Goal: Task Accomplishment & Management: Use online tool/utility

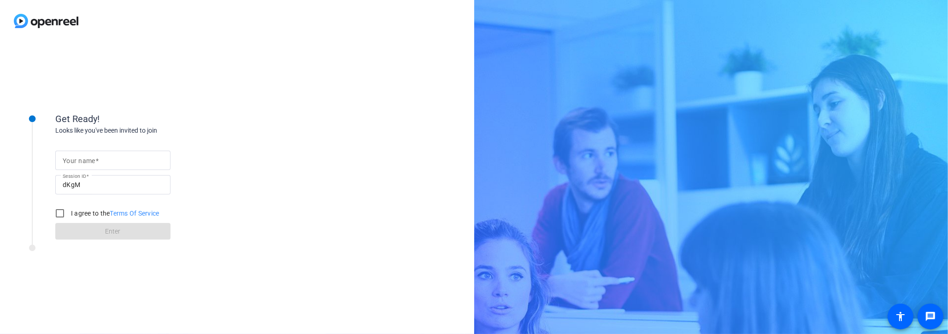
click at [110, 160] on input "Your name" at bounding box center [113, 160] width 101 height 11
type input "[PERSON_NAME]"
click at [58, 212] on input "I agree to the Terms Of Service" at bounding box center [60, 213] width 18 height 18
checkbox input "true"
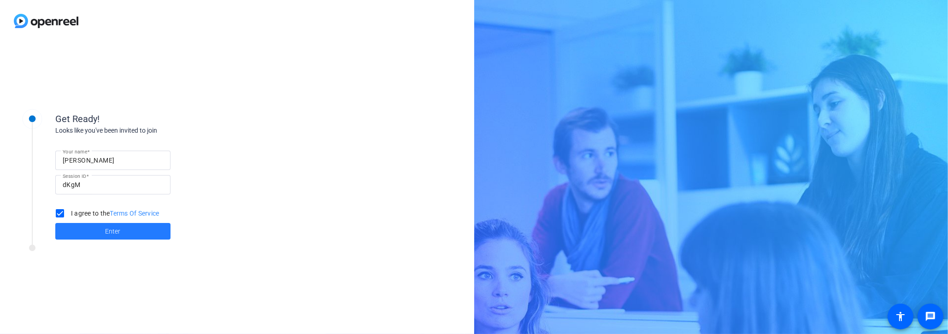
click at [102, 231] on span at bounding box center [112, 231] width 115 height 22
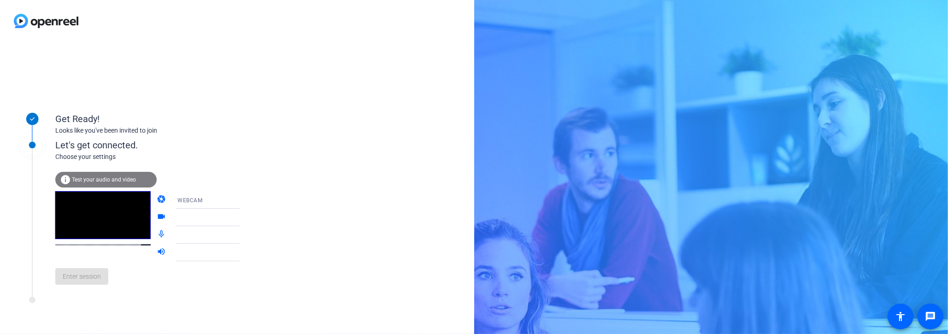
click at [93, 177] on span "Test your audio and video" at bounding box center [104, 180] width 64 height 6
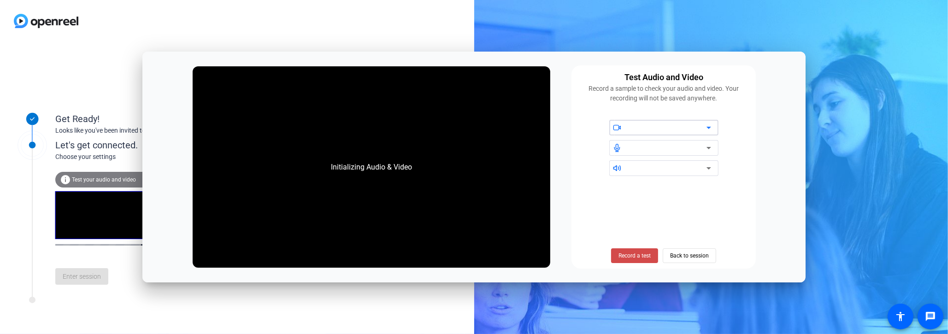
click at [638, 252] on span "Record a test" at bounding box center [635, 256] width 32 height 8
click at [640, 253] on span "Stop Testing (6s)" at bounding box center [635, 256] width 42 height 8
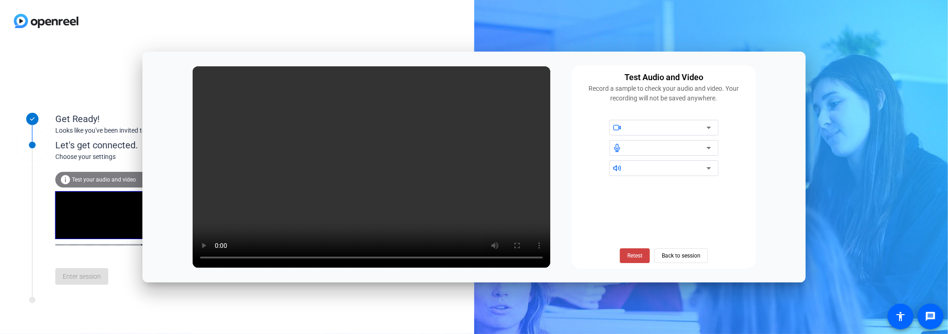
click at [711, 127] on icon at bounding box center [709, 128] width 5 height 2
click at [107, 95] on div "Get Ready! Looks like you've been invited to join Let's get connected. Choose y…" at bounding box center [237, 188] width 474 height 292
click at [867, 175] on div "Get Ready! Looks like you've been invited to join Let's get connected. Choose y…" at bounding box center [474, 167] width 948 height 334
click at [260, 297] on div "Get Ready! Looks like you've been invited to join Let's get connected. Choose y…" at bounding box center [237, 188] width 474 height 292
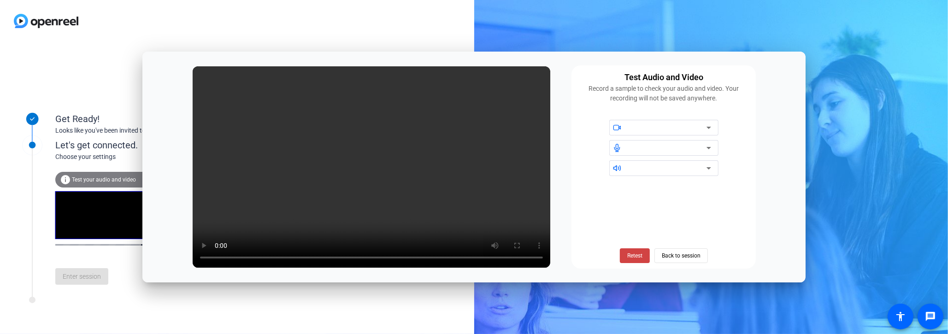
click at [709, 128] on icon at bounding box center [709, 128] width 5 height 2
click at [710, 127] on icon at bounding box center [709, 128] width 5 height 2
click at [687, 252] on span "Back to session" at bounding box center [681, 256] width 39 height 18
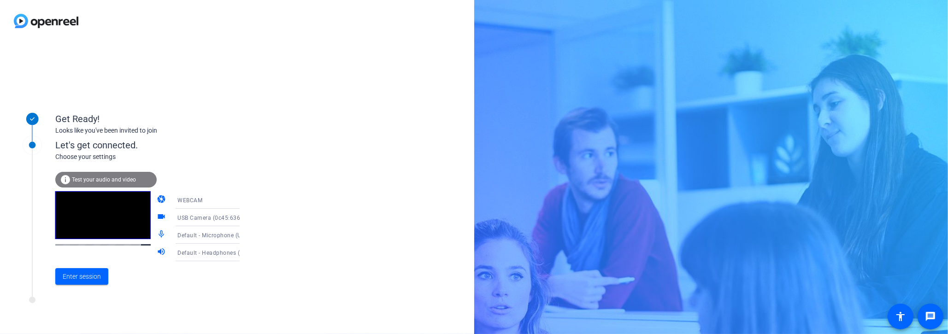
click at [107, 181] on span "Test your audio and video" at bounding box center [104, 180] width 64 height 6
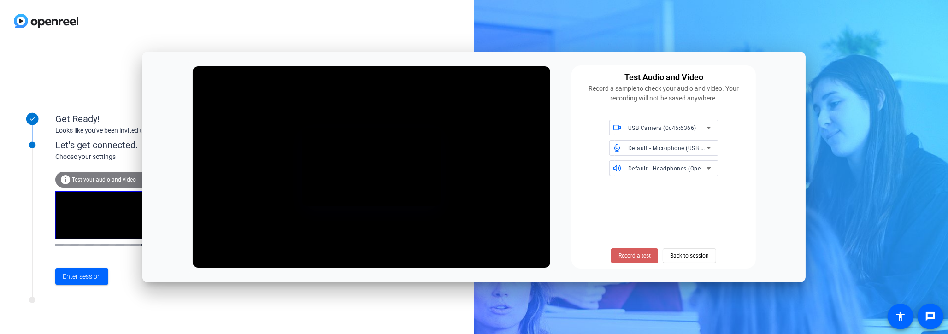
click at [636, 257] on span "Record a test" at bounding box center [635, 256] width 32 height 8
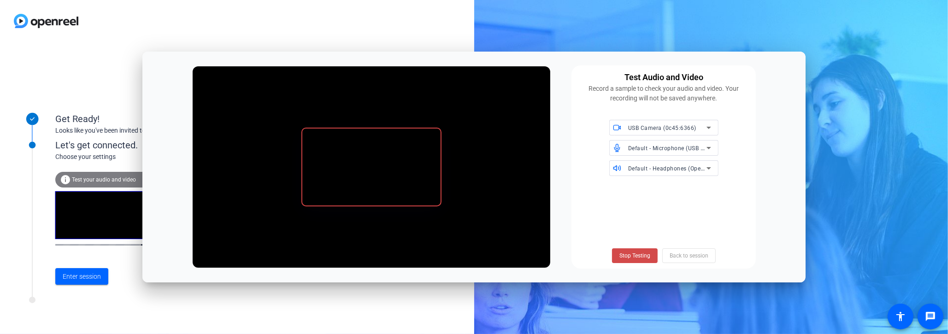
click at [638, 254] on span "Stop Testing" at bounding box center [635, 256] width 31 height 8
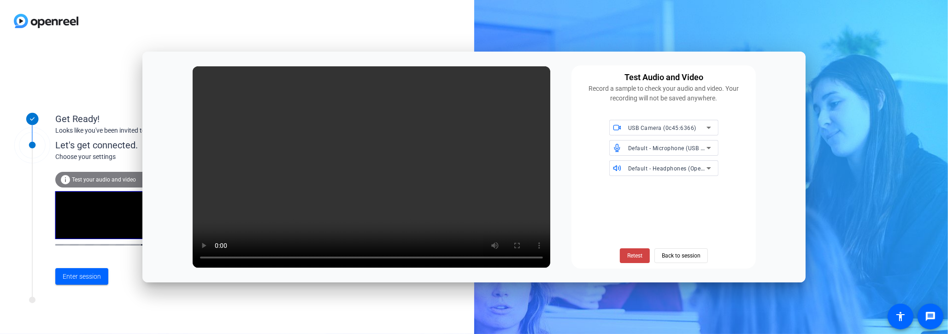
click at [708, 148] on icon at bounding box center [709, 148] width 5 height 2
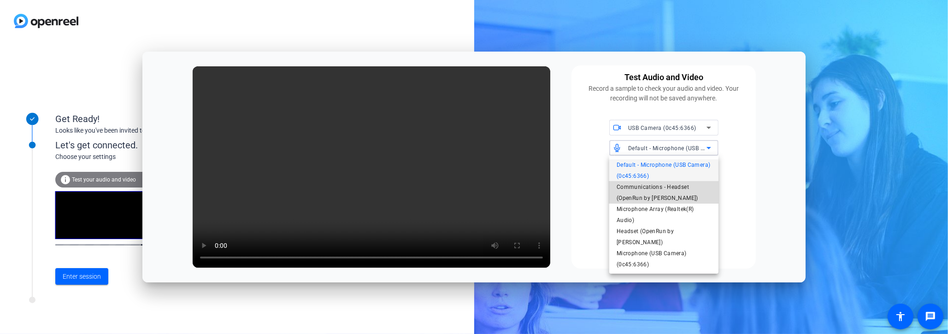
click at [658, 198] on span "Communications - Headset (OpenRun by [PERSON_NAME])" at bounding box center [664, 193] width 95 height 22
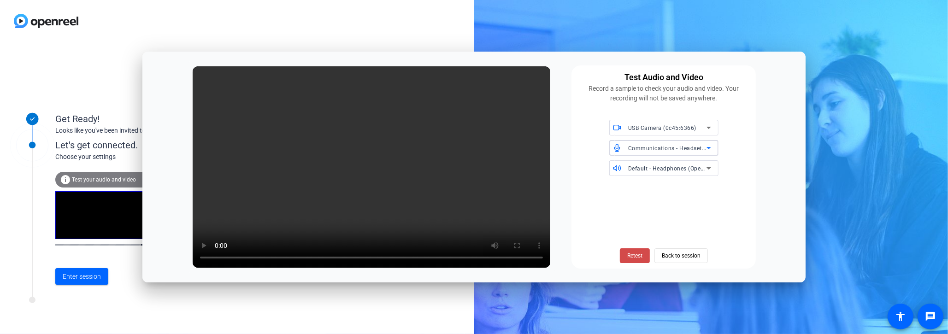
click at [637, 252] on span "Retest" at bounding box center [635, 256] width 15 height 8
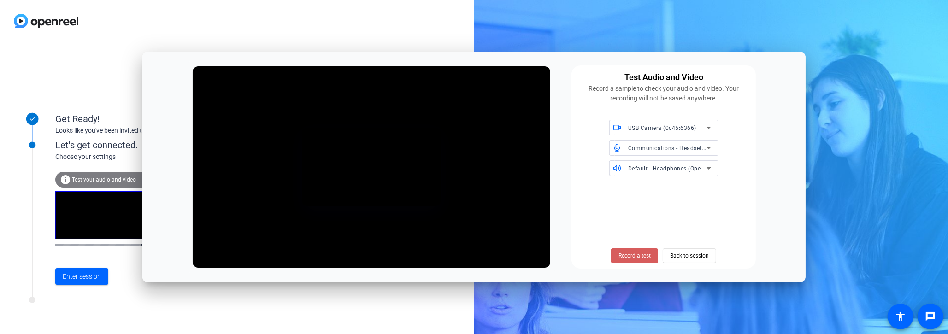
click at [639, 252] on span "Record a test" at bounding box center [635, 256] width 32 height 8
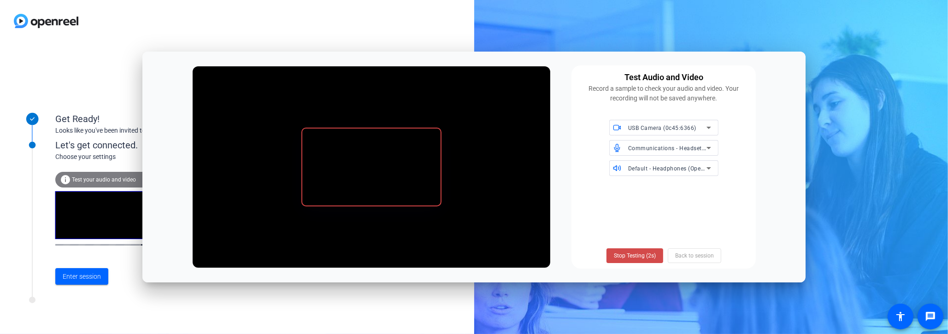
click at [642, 255] on span "Stop Testing (2s)" at bounding box center [635, 256] width 42 height 8
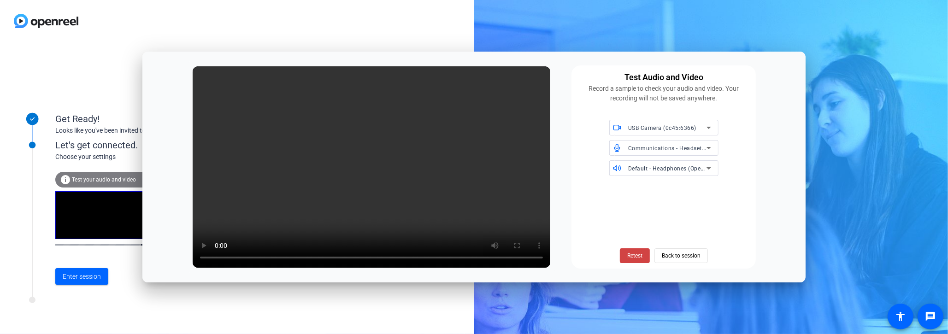
click at [667, 146] on span "Communications - Headset (OpenRun by [PERSON_NAME])" at bounding box center [707, 147] width 159 height 7
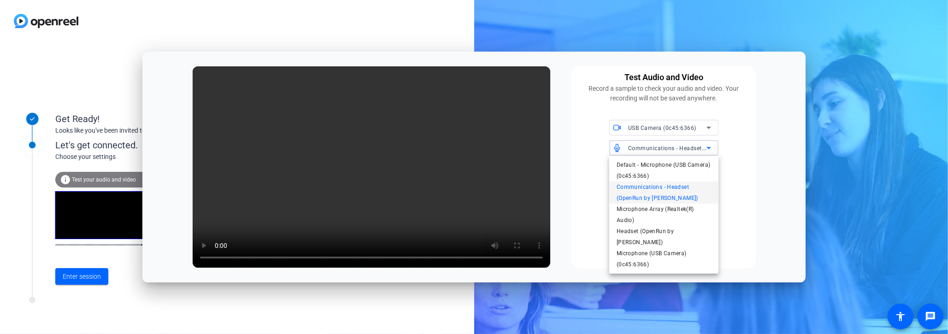
click at [759, 181] on div at bounding box center [474, 167] width 948 height 334
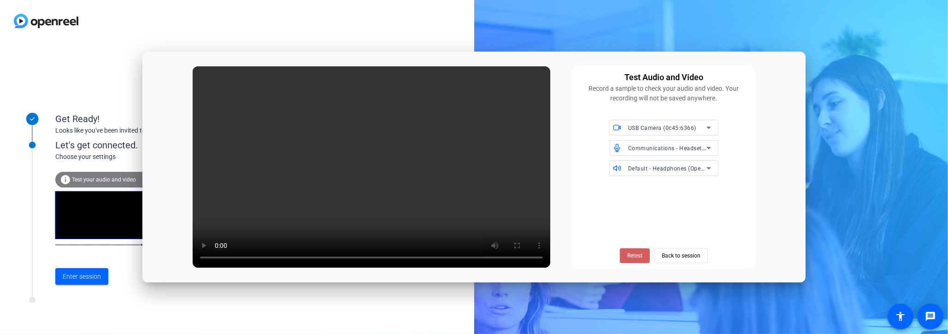
click at [635, 252] on span "Retest" at bounding box center [635, 256] width 15 height 8
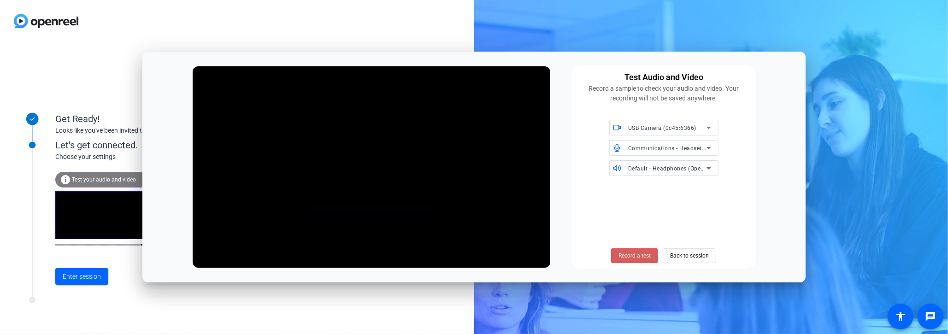
click at [638, 255] on span "Record a test" at bounding box center [635, 256] width 32 height 8
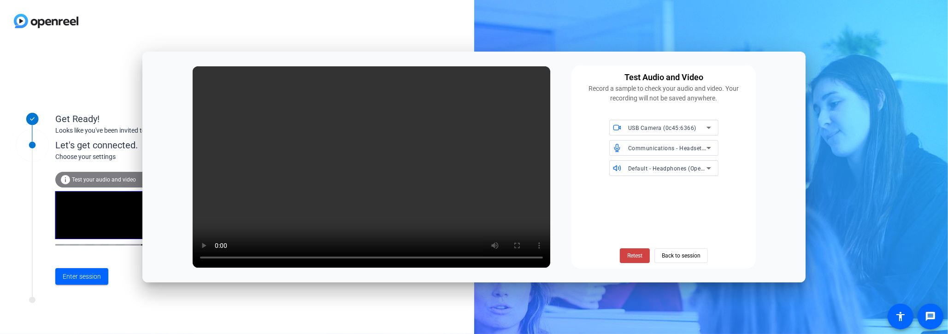
click at [712, 146] on icon at bounding box center [709, 147] width 11 height 11
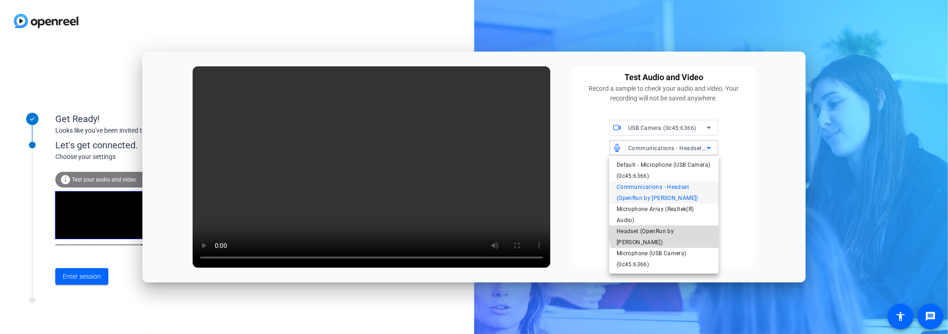
click at [665, 232] on span "Headset (OpenRun by [PERSON_NAME])" at bounding box center [664, 237] width 95 height 22
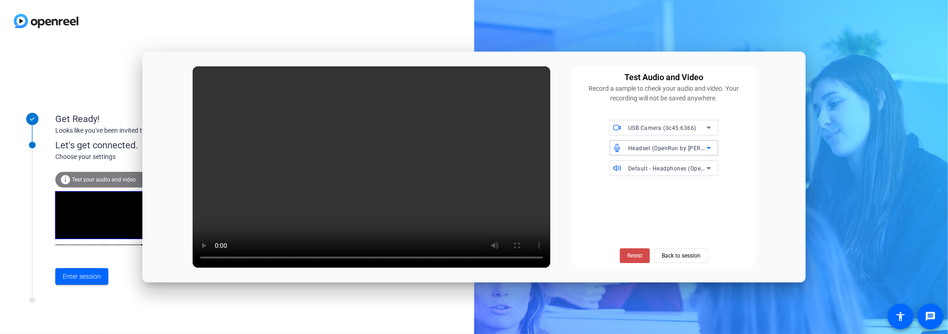
click at [640, 253] on span "Retest" at bounding box center [635, 256] width 15 height 8
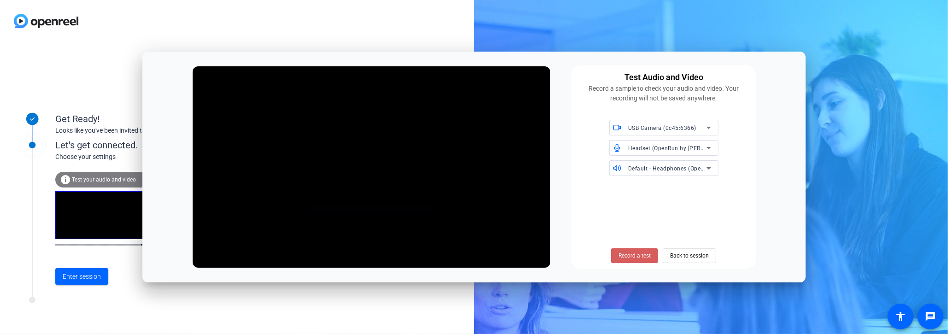
click at [619, 255] on span "Record a test" at bounding box center [635, 256] width 32 height 8
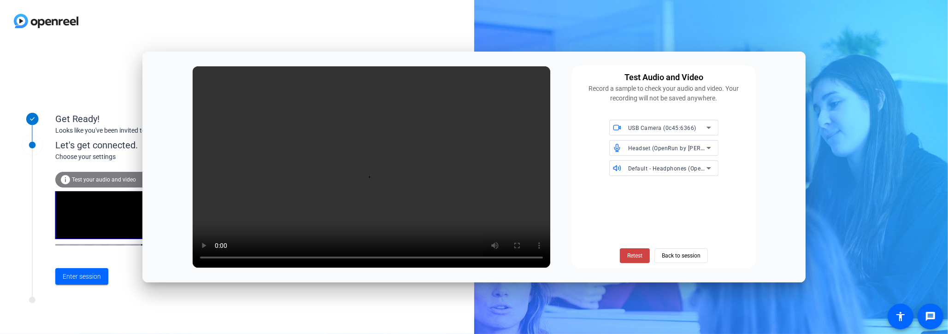
click at [129, 254] on div at bounding box center [102, 226] width 95 height 70
click at [671, 255] on span "Back to session" at bounding box center [681, 256] width 39 height 18
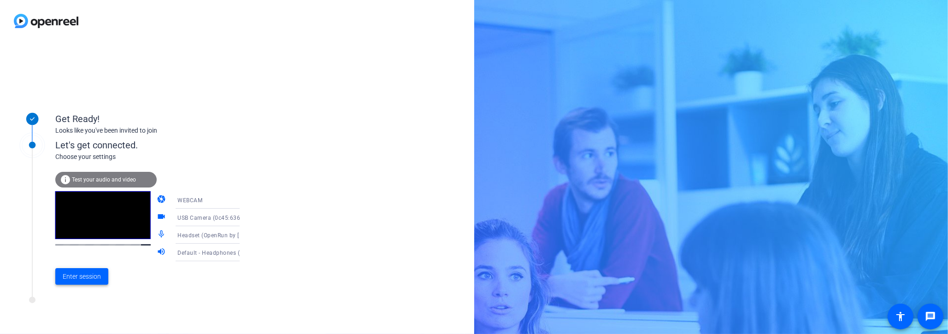
click at [84, 278] on span "Enter session" at bounding box center [82, 277] width 38 height 10
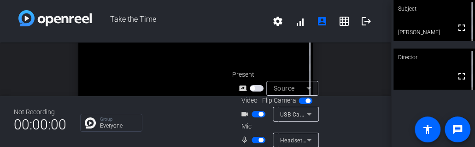
click at [0, 65] on html "Accessibility Screen-Reader Guide, Feedback, and Issue Reporting | New window T…" at bounding box center [237, 73] width 475 height 147
